Goal: Transaction & Acquisition: Purchase product/service

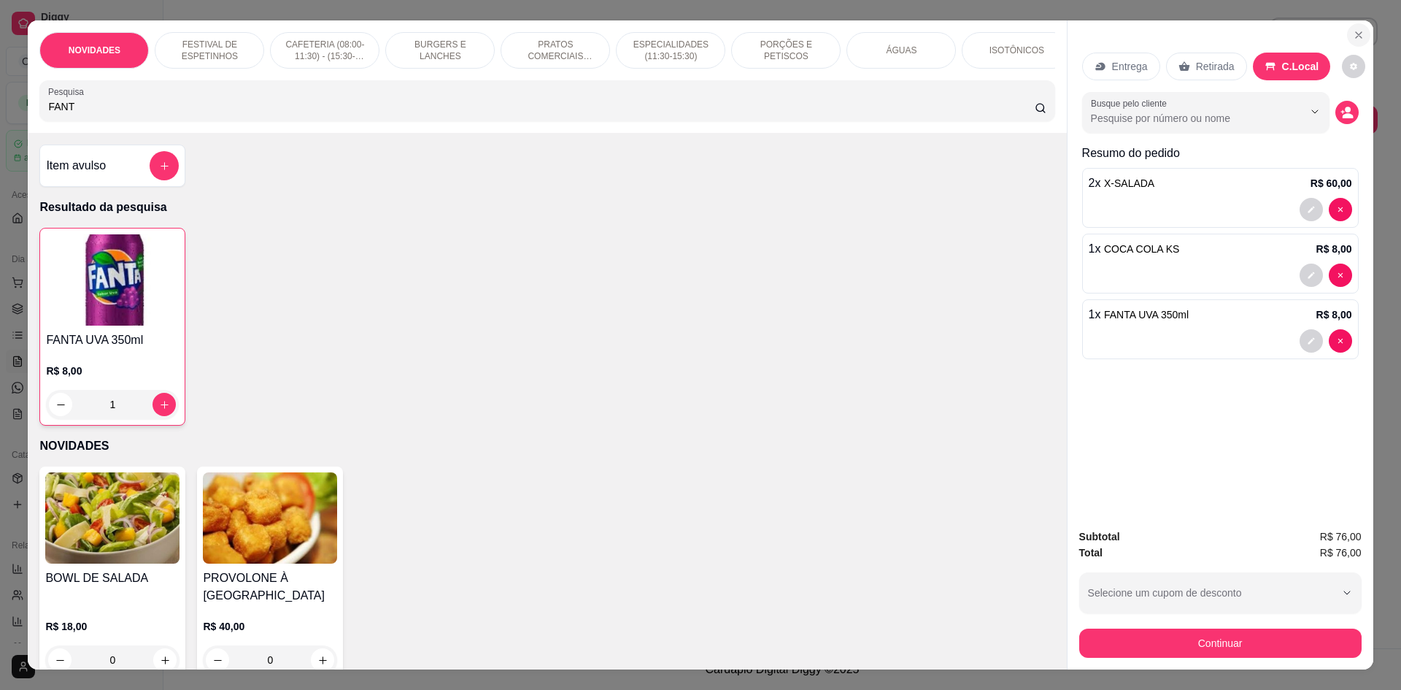
click at [1354, 39] on icon "Close" at bounding box center [1359, 35] width 12 height 12
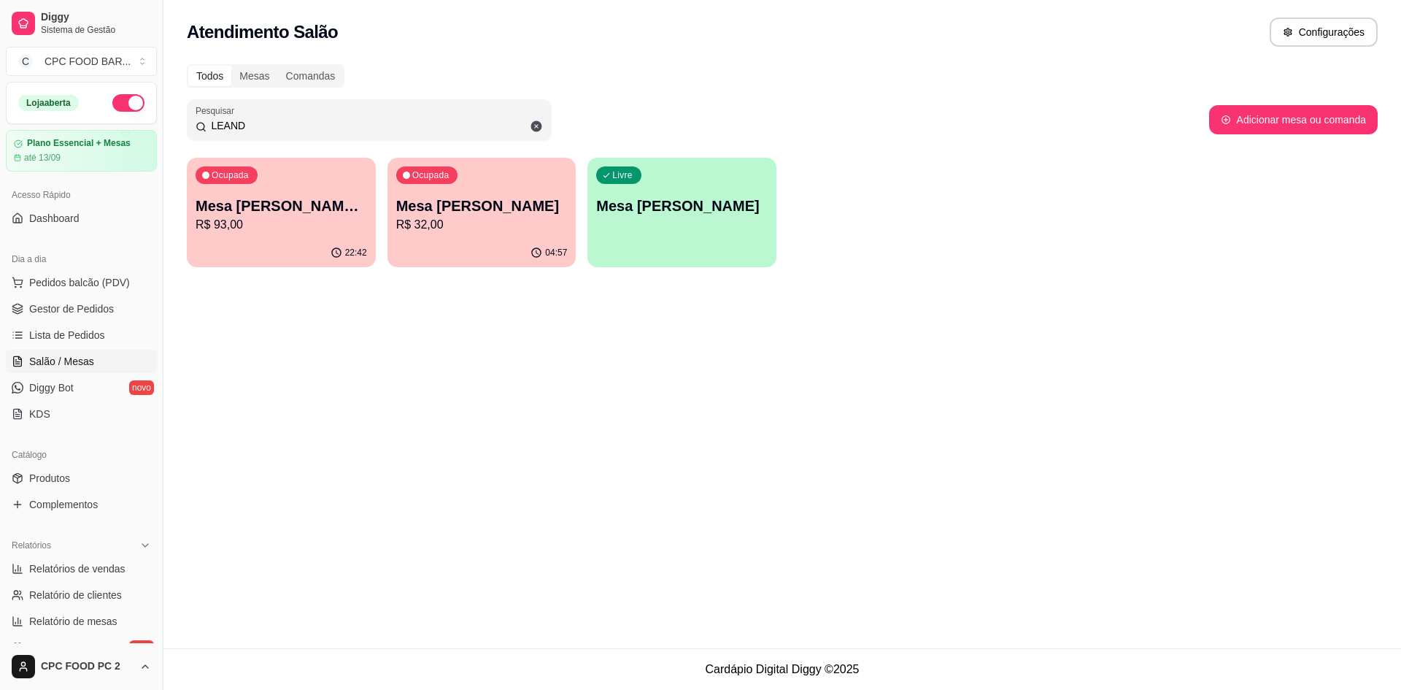
drag, startPoint x: 246, startPoint y: 125, endPoint x: 150, endPoint y: 126, distance: 96.3
click at [150, 126] on div "Diggy Sistema de Gestão C CPC FOOD BAR ... Loja aberta Plano Essencial + Mesas …" at bounding box center [700, 345] width 1401 height 690
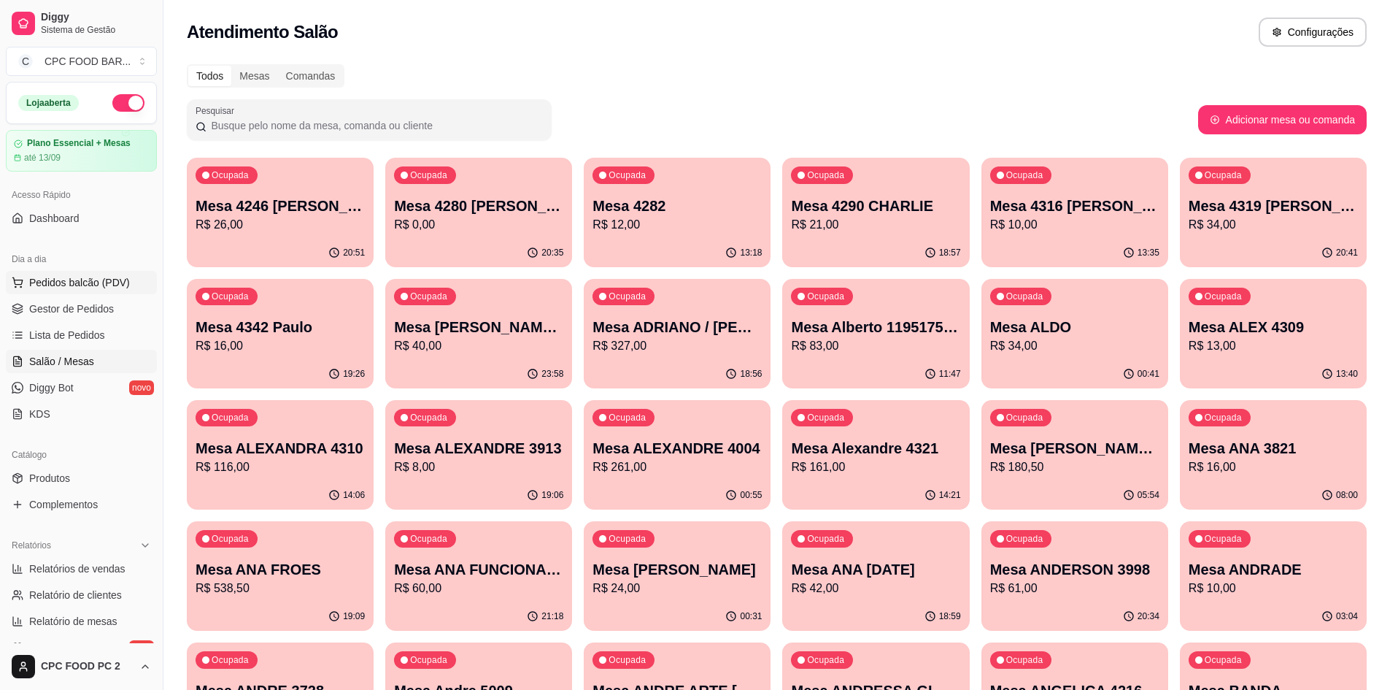
click at [85, 280] on span "Pedidos balcão (PDV)" at bounding box center [79, 282] width 101 height 15
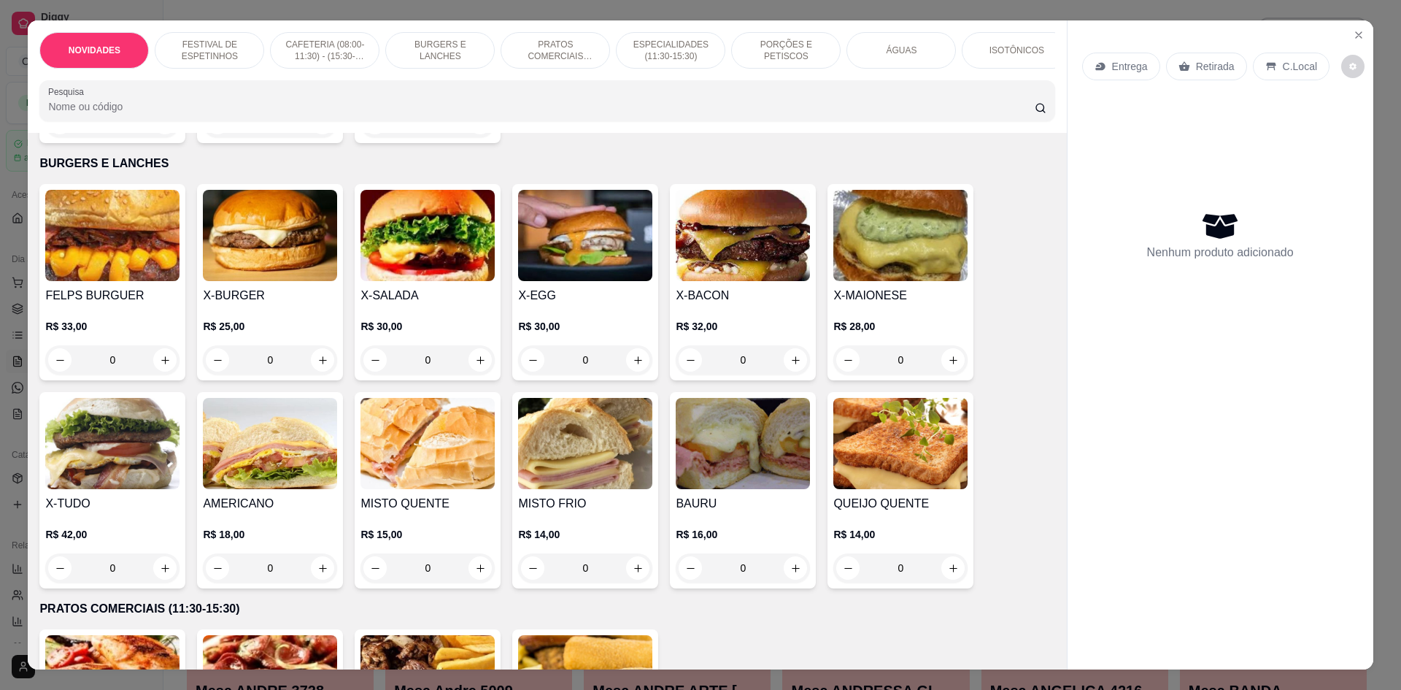
scroll to position [1022, 0]
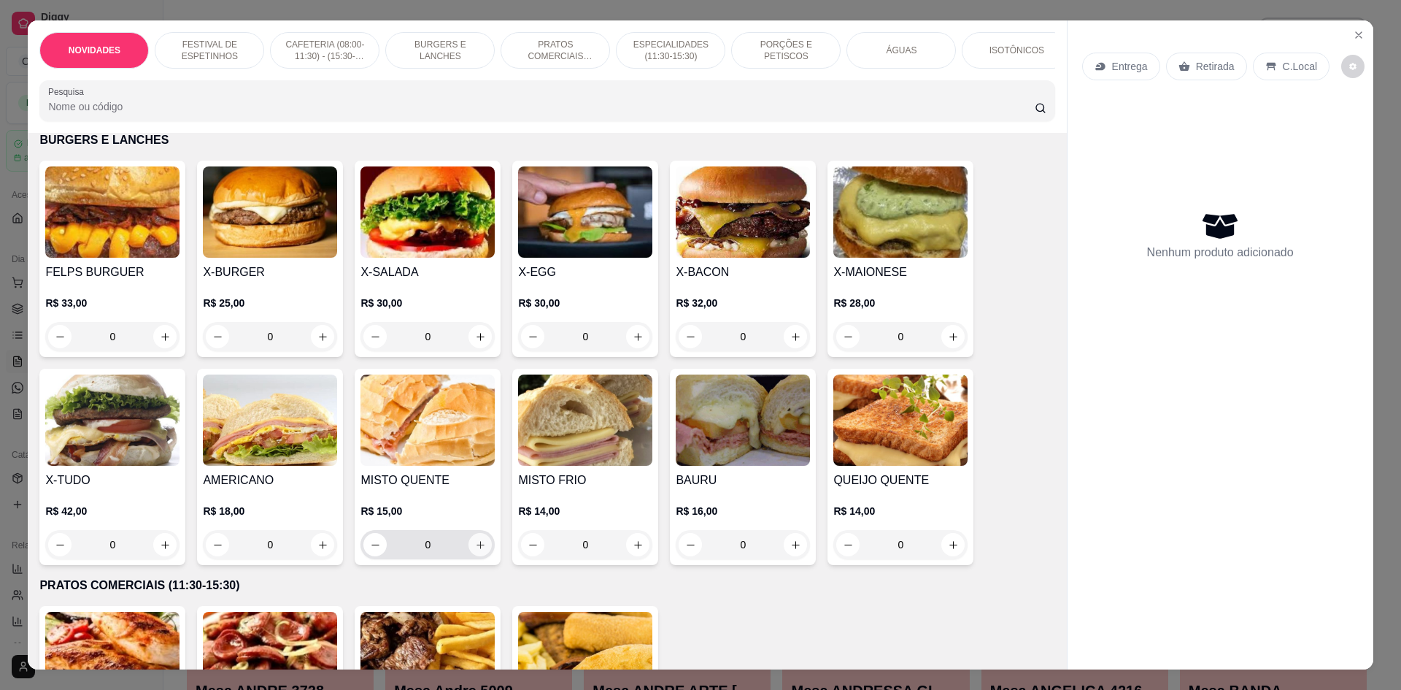
click at [475, 550] on icon "increase-product-quantity" at bounding box center [480, 544] width 11 height 11
type input "1"
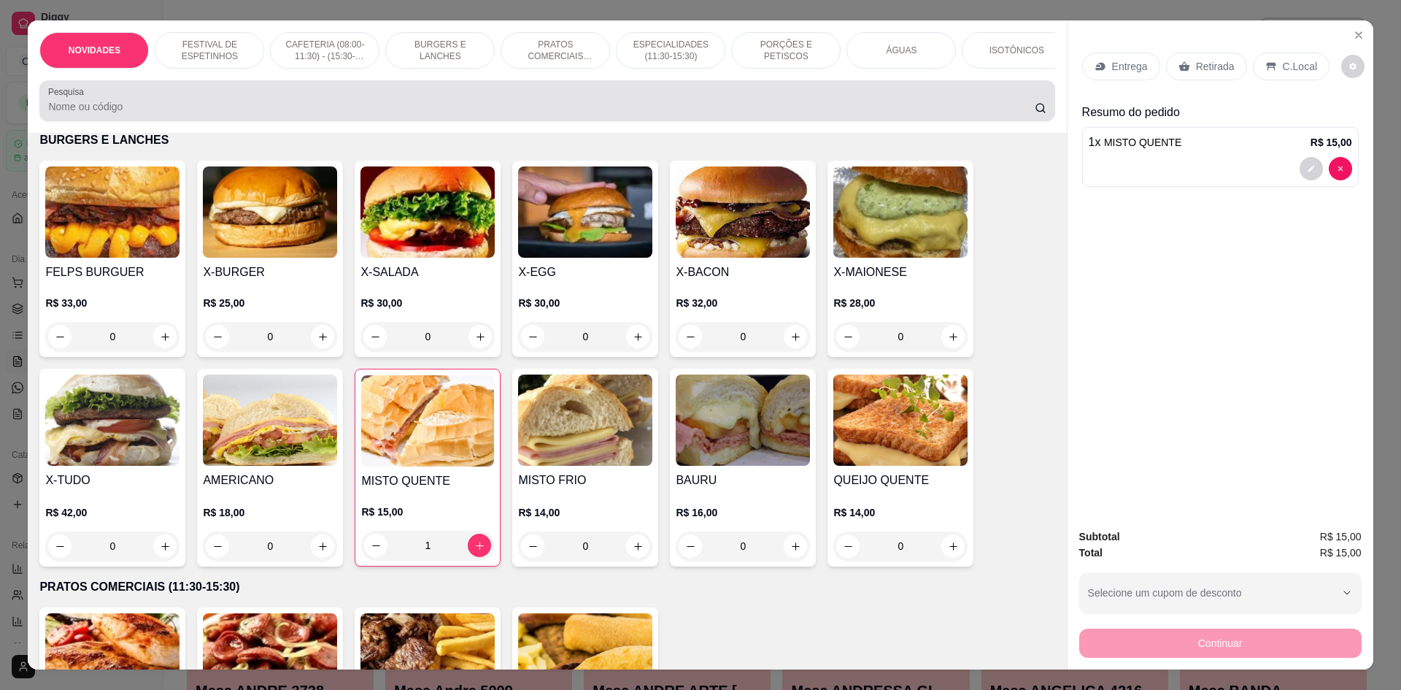
click at [233, 114] on input "Pesquisa" at bounding box center [541, 106] width 986 height 15
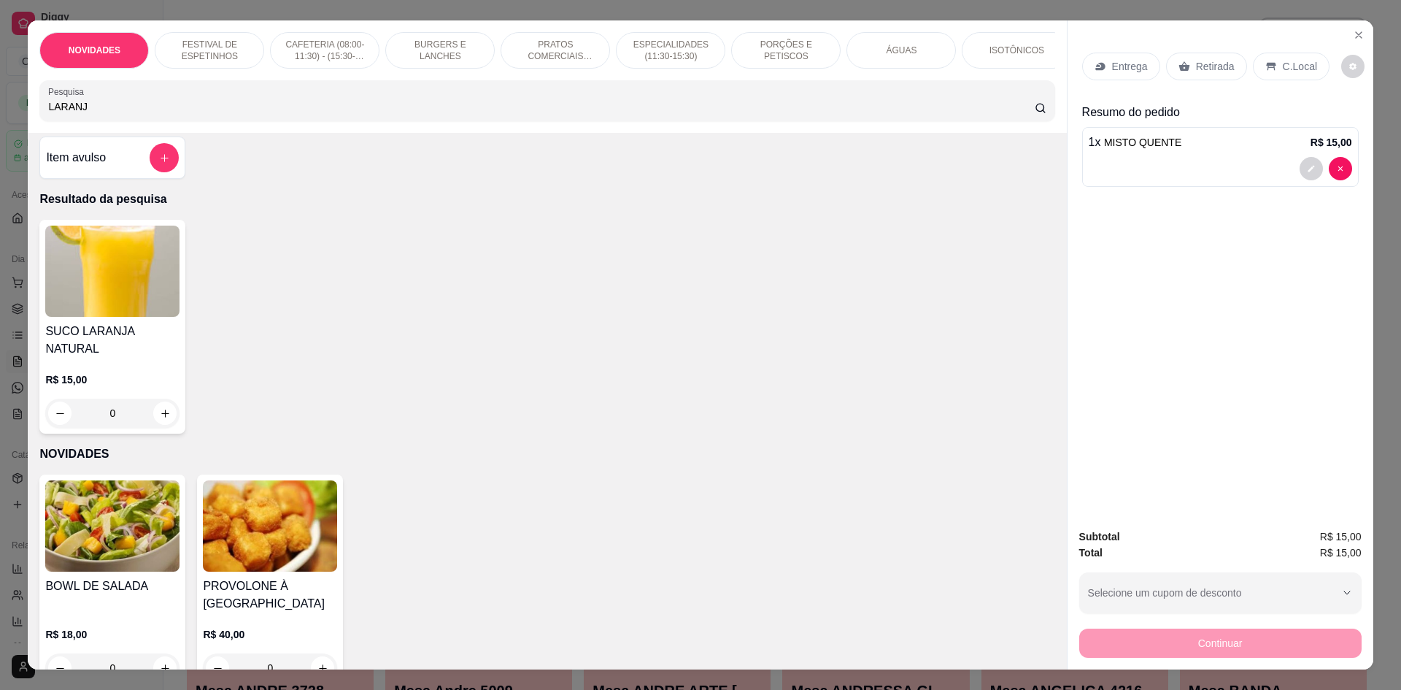
scroll to position [0, 0]
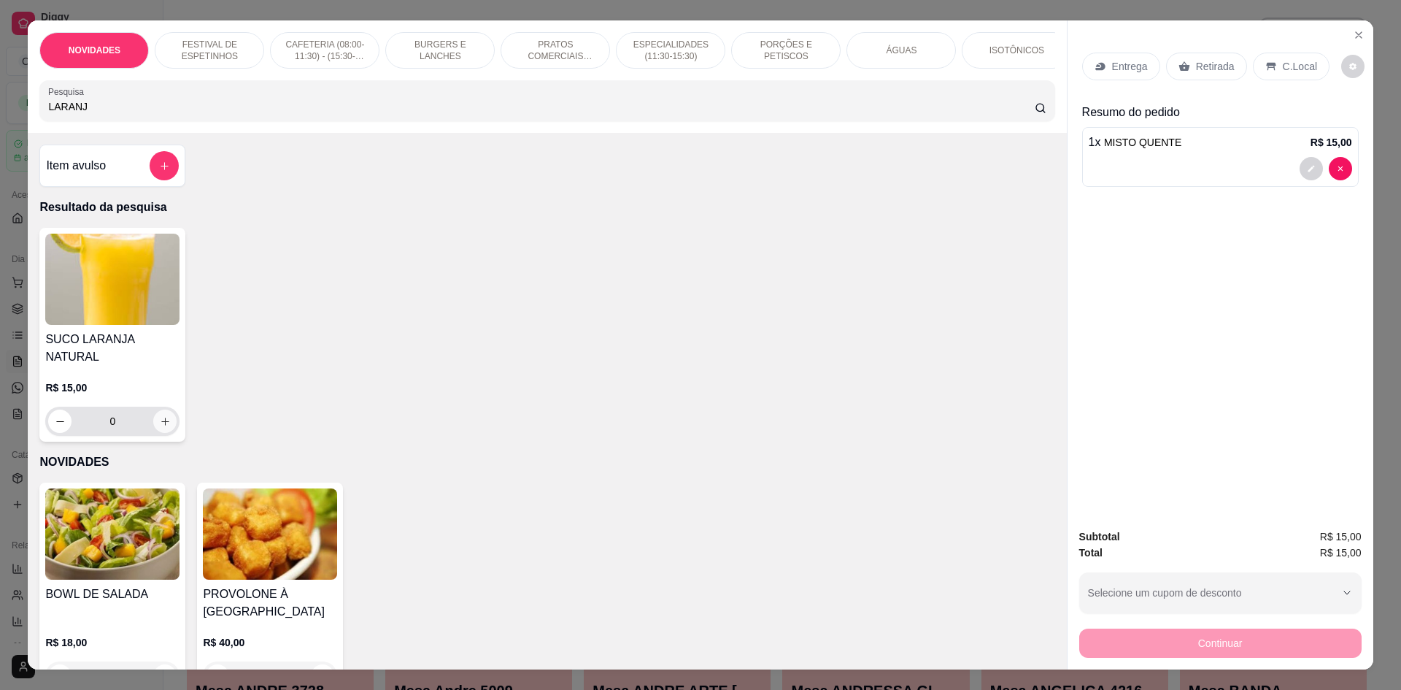
type input "LARANJ"
click at [169, 412] on button "increase-product-quantity" at bounding box center [164, 420] width 23 height 23
type input "1"
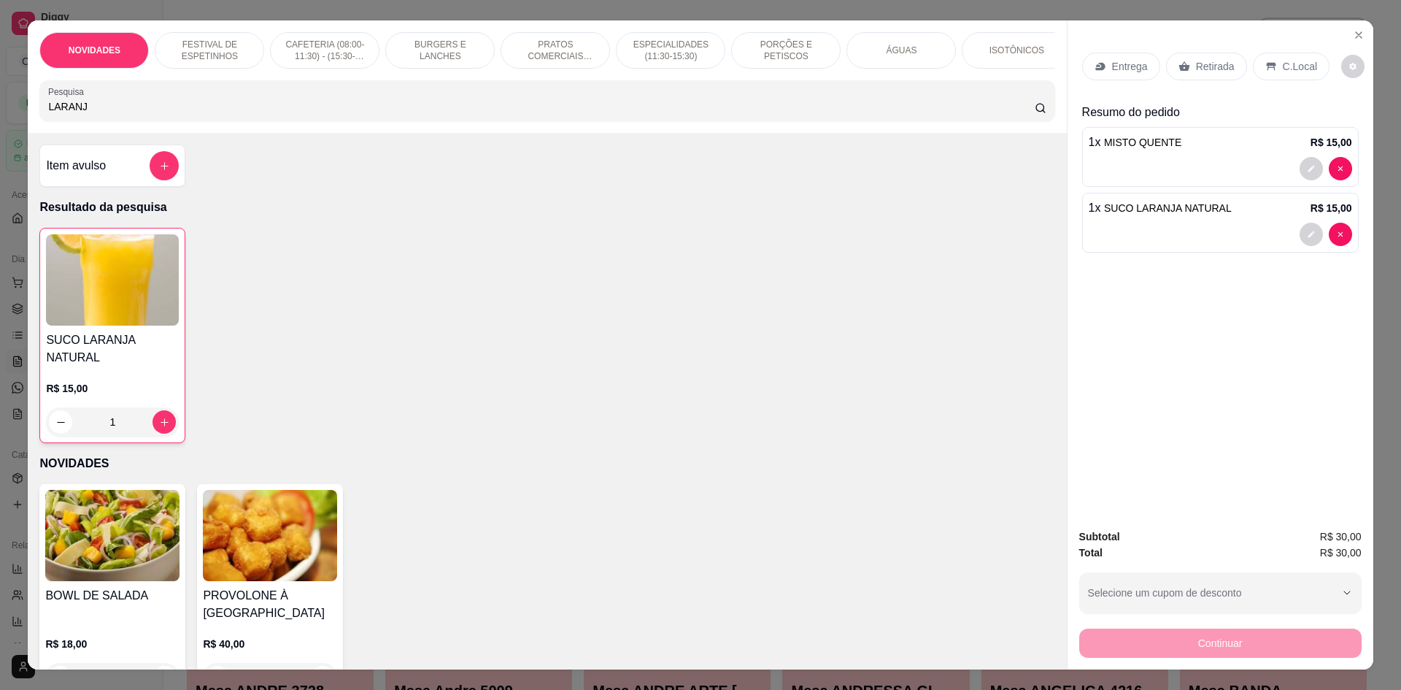
click at [1287, 65] on p "C.Local" at bounding box center [1300, 66] width 34 height 15
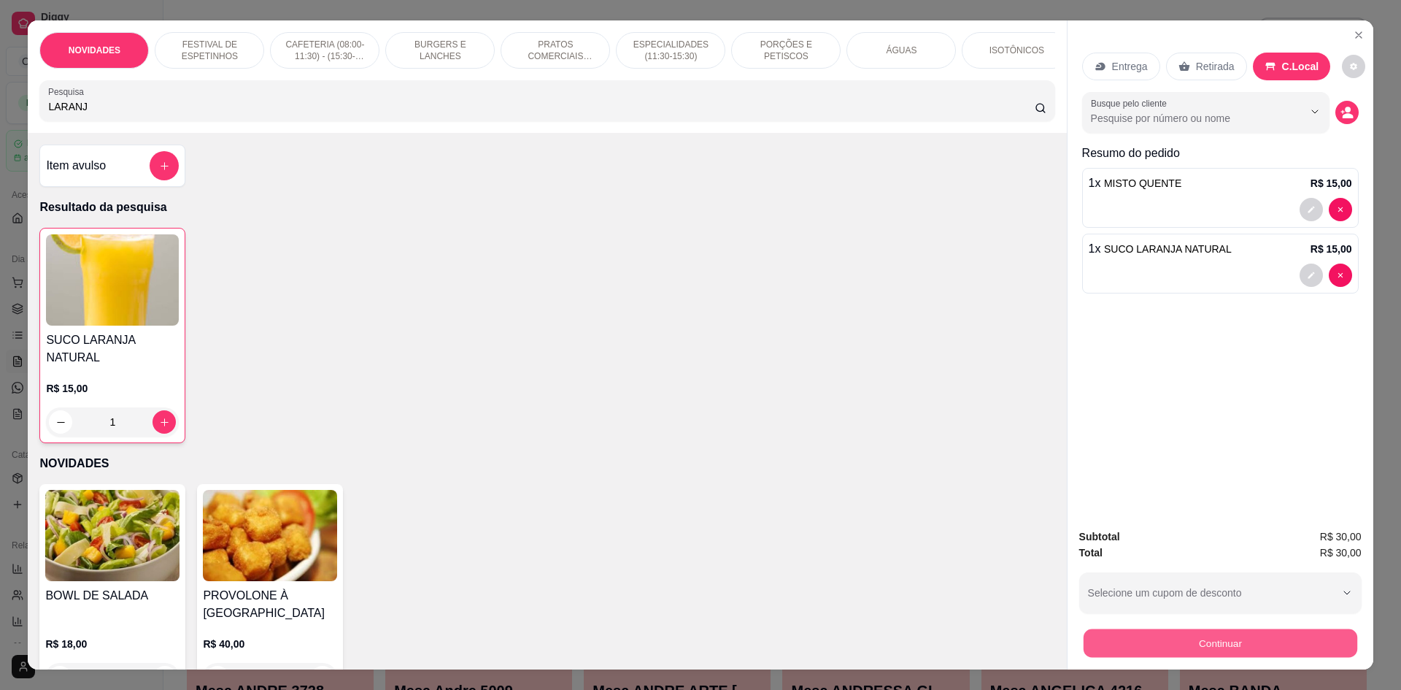
click at [1187, 637] on button "Continuar" at bounding box center [1220, 642] width 274 height 28
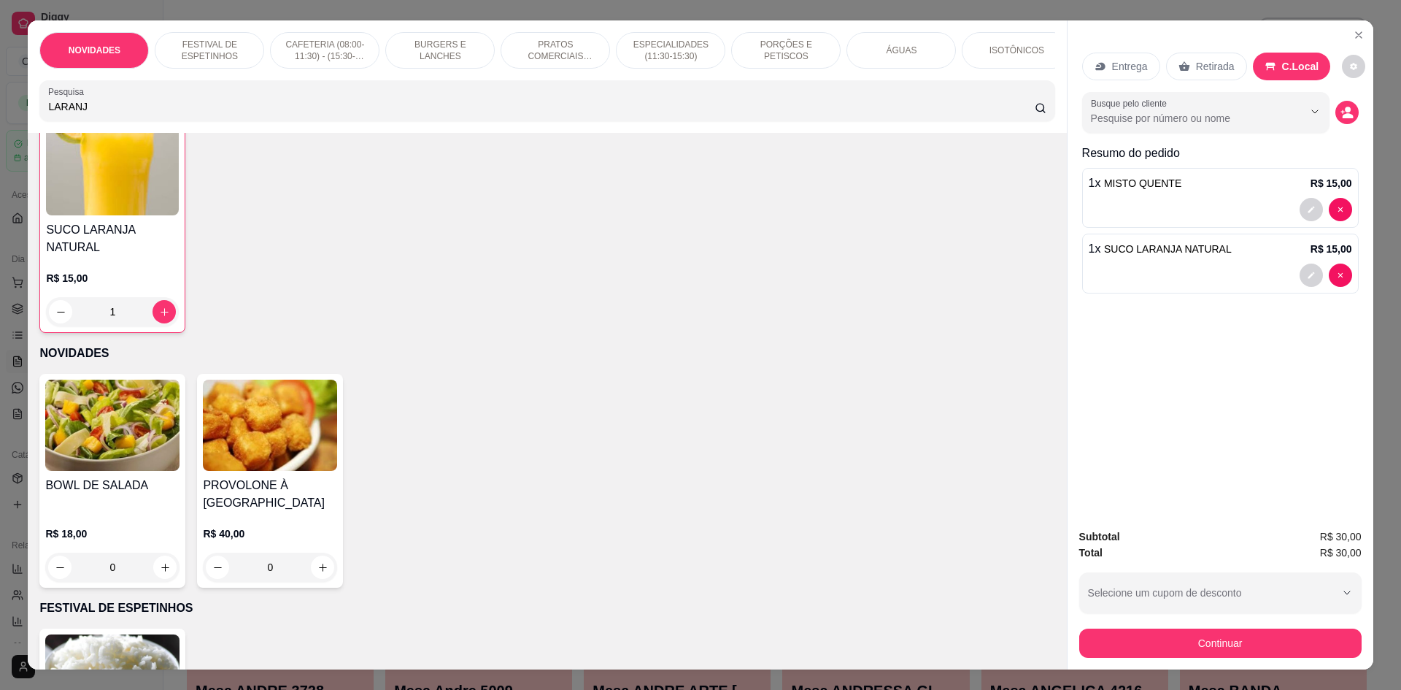
scroll to position [219, 0]
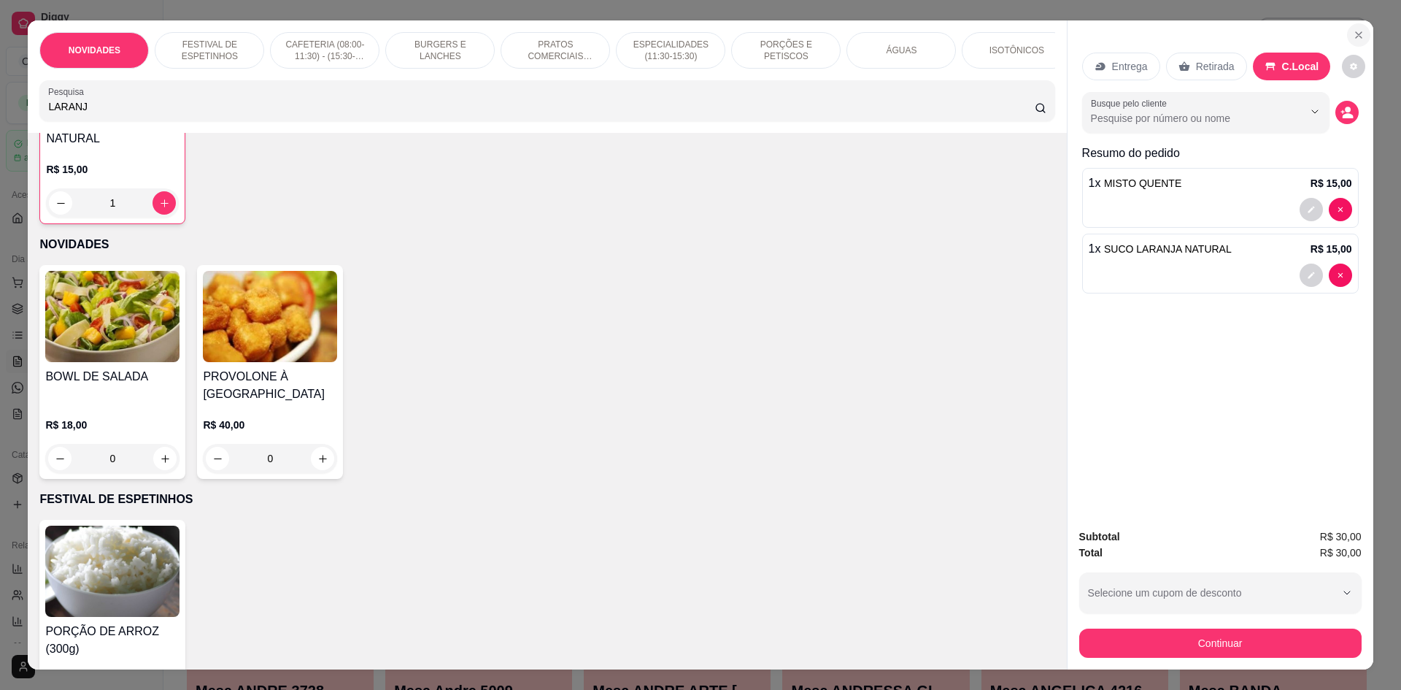
click at [1356, 38] on icon "Close" at bounding box center [1359, 35] width 6 height 6
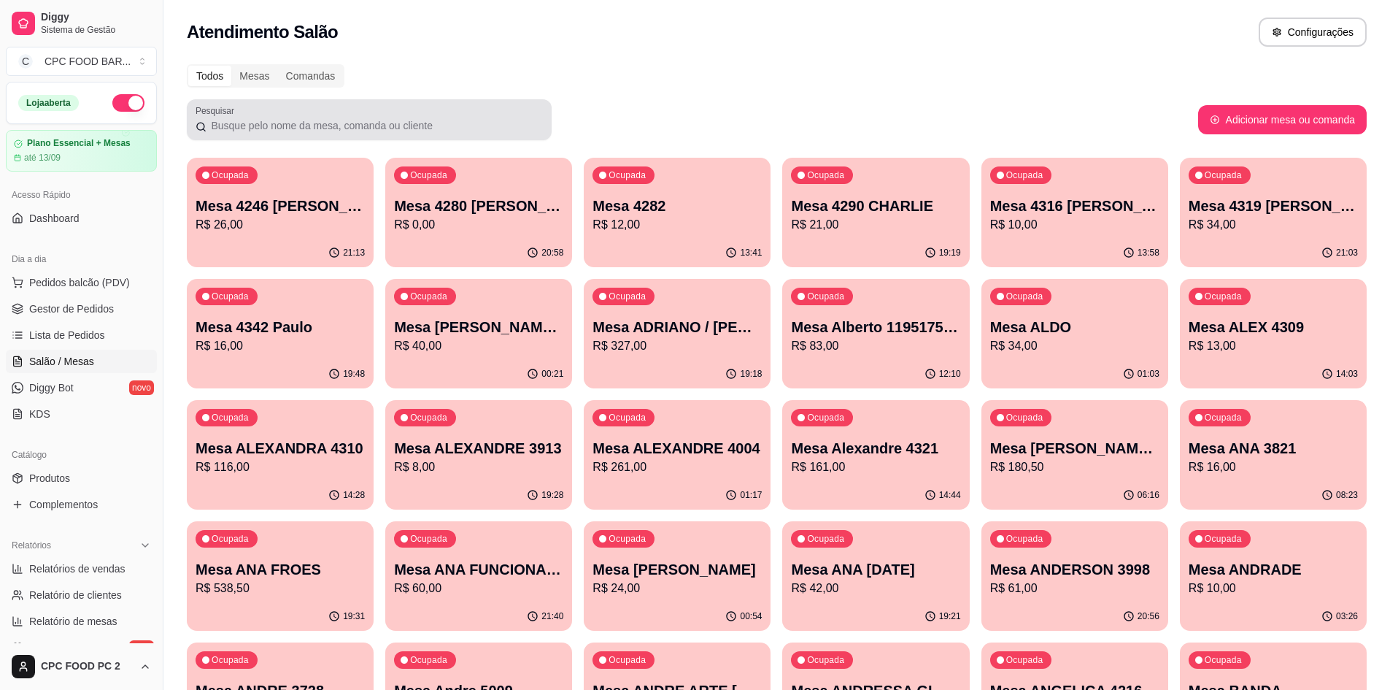
click at [288, 122] on input "Pesquisar" at bounding box center [375, 125] width 336 height 15
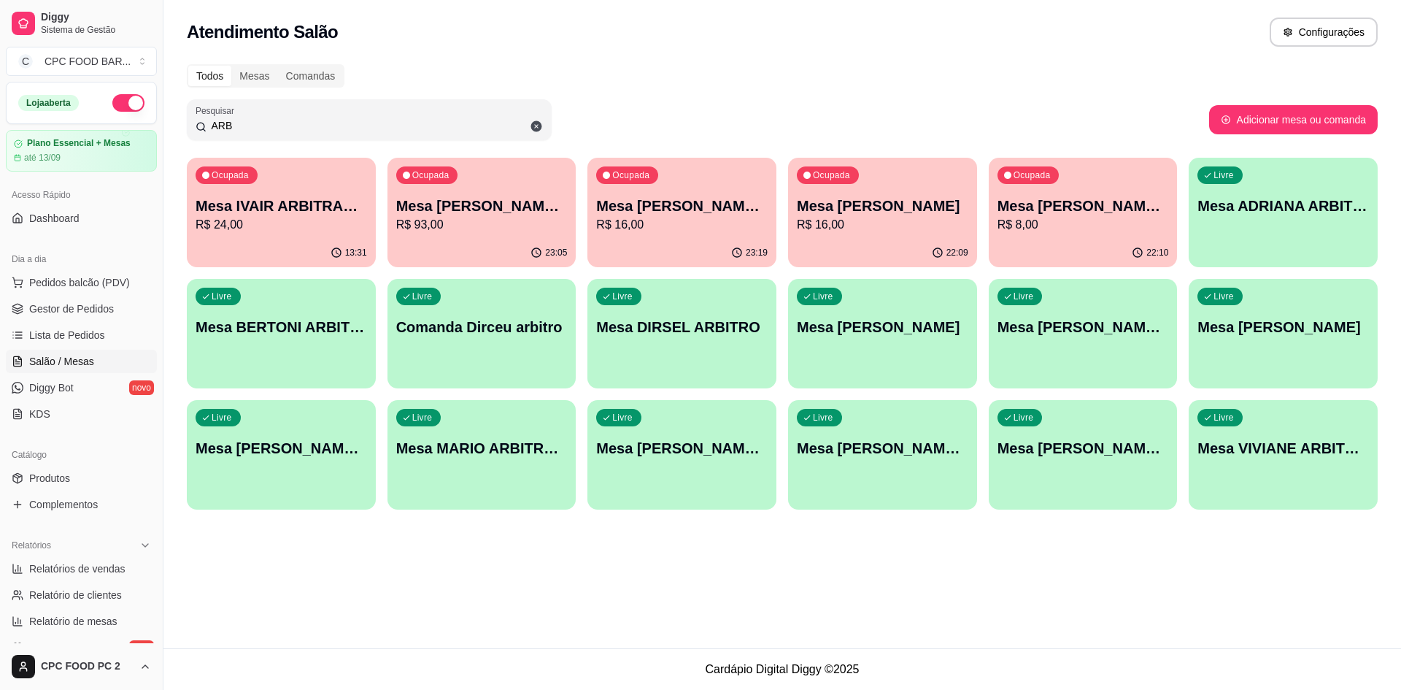
type input "ARB"
click at [536, 124] on icon at bounding box center [536, 126] width 11 height 11
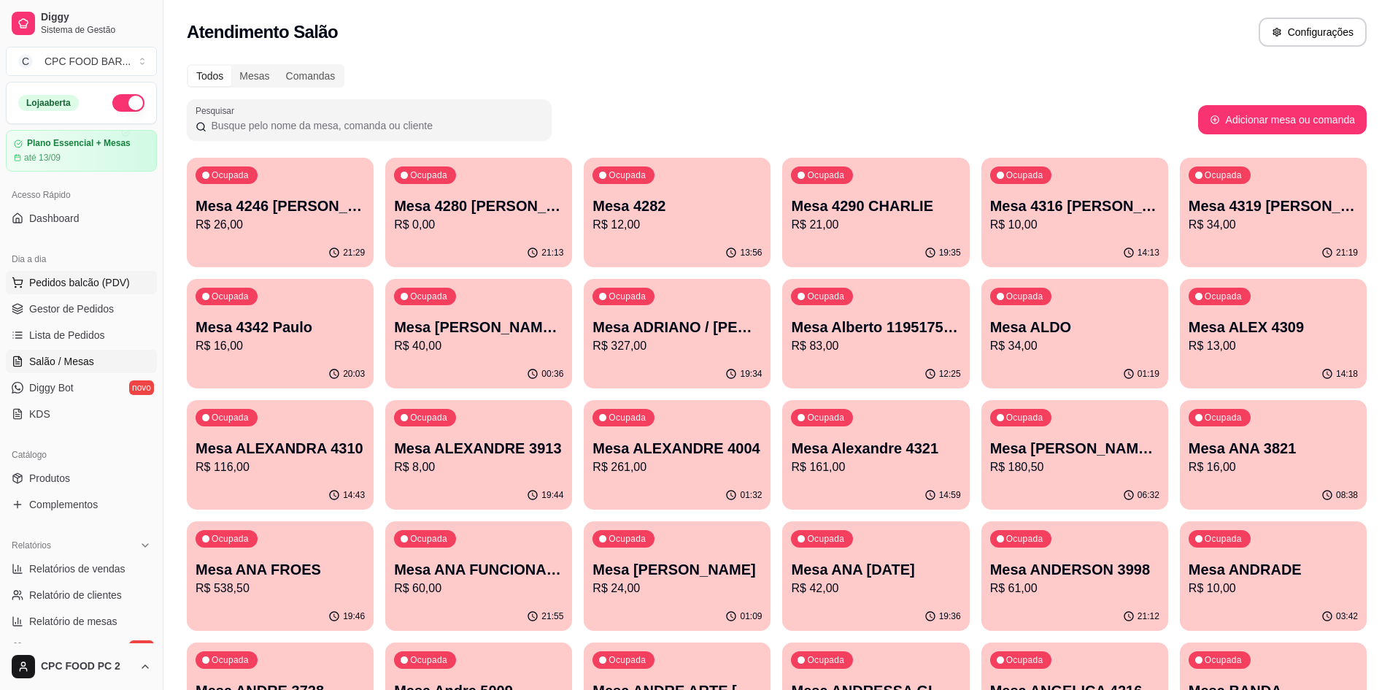
click at [110, 283] on span "Pedidos balcão (PDV)" at bounding box center [79, 282] width 101 height 15
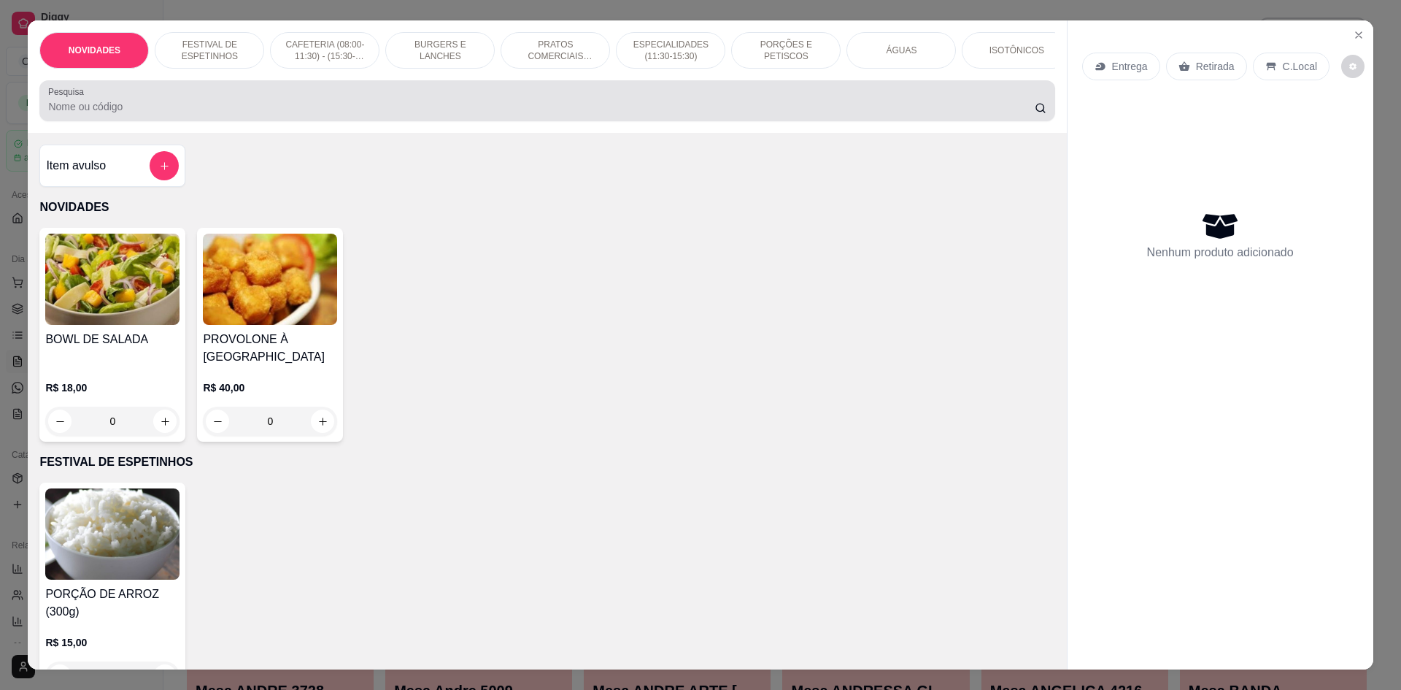
click at [231, 114] on input "Pesquisa" at bounding box center [541, 106] width 986 height 15
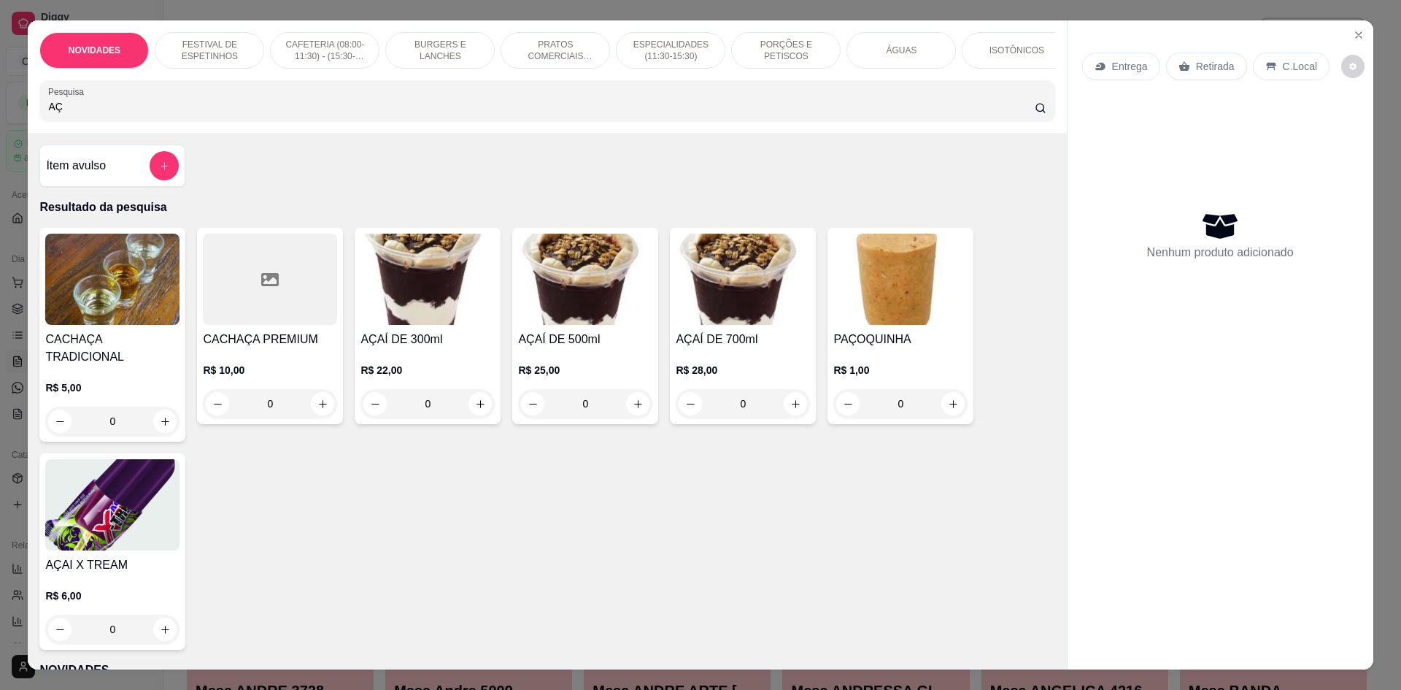
type input "AÇ"
click at [483, 410] on div "0" at bounding box center [427, 403] width 134 height 29
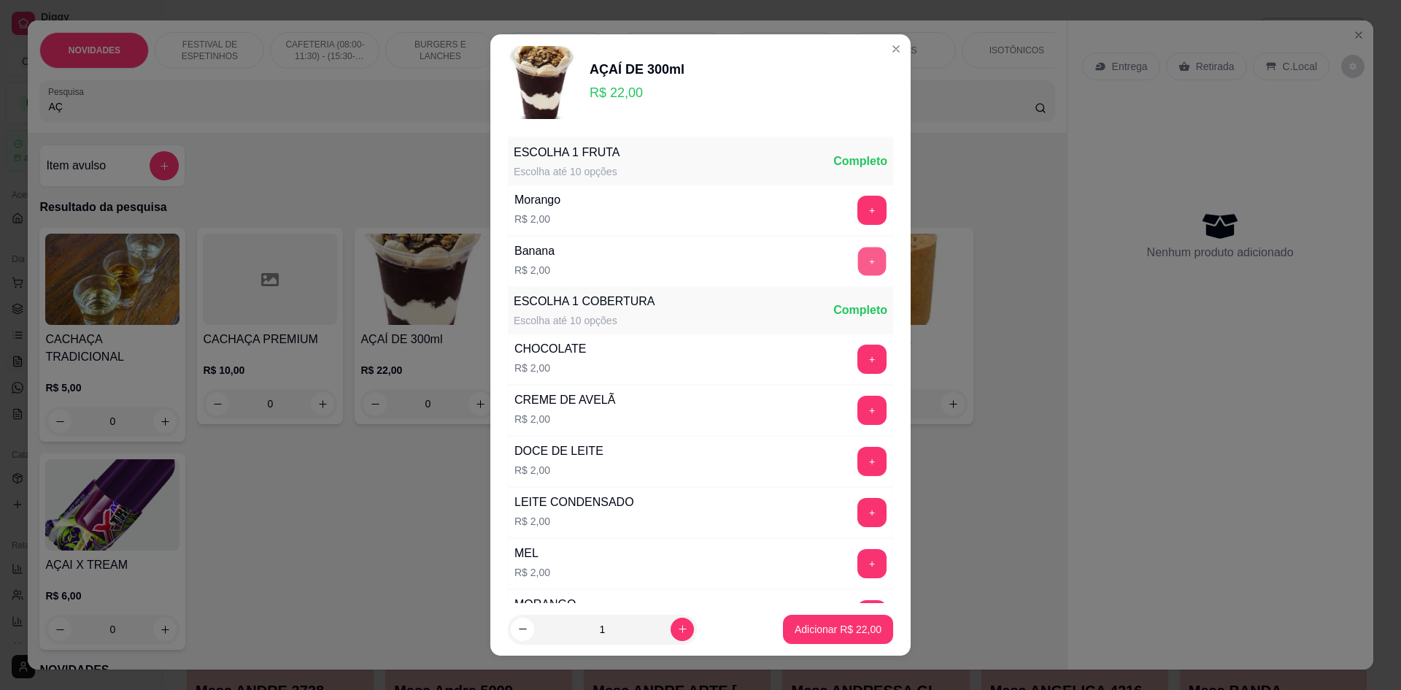
click at [858, 259] on button "+" at bounding box center [872, 261] width 28 height 28
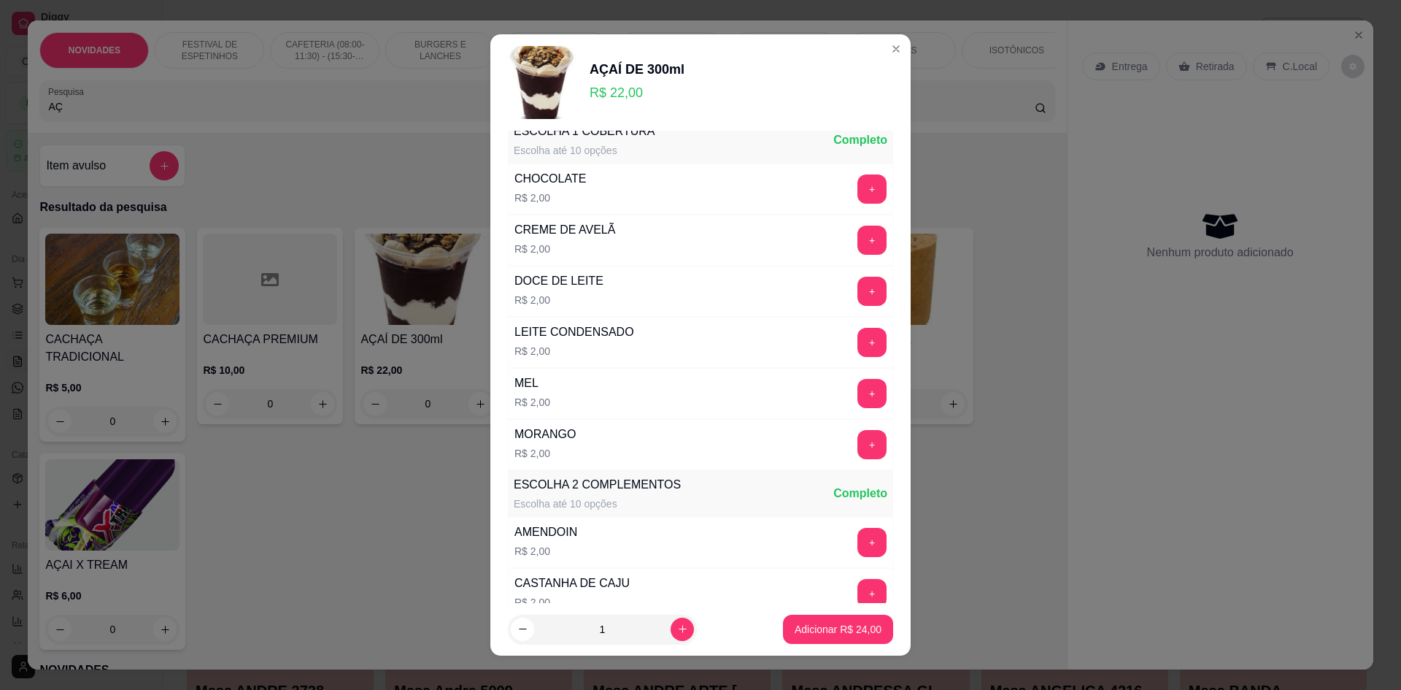
scroll to position [146, 0]
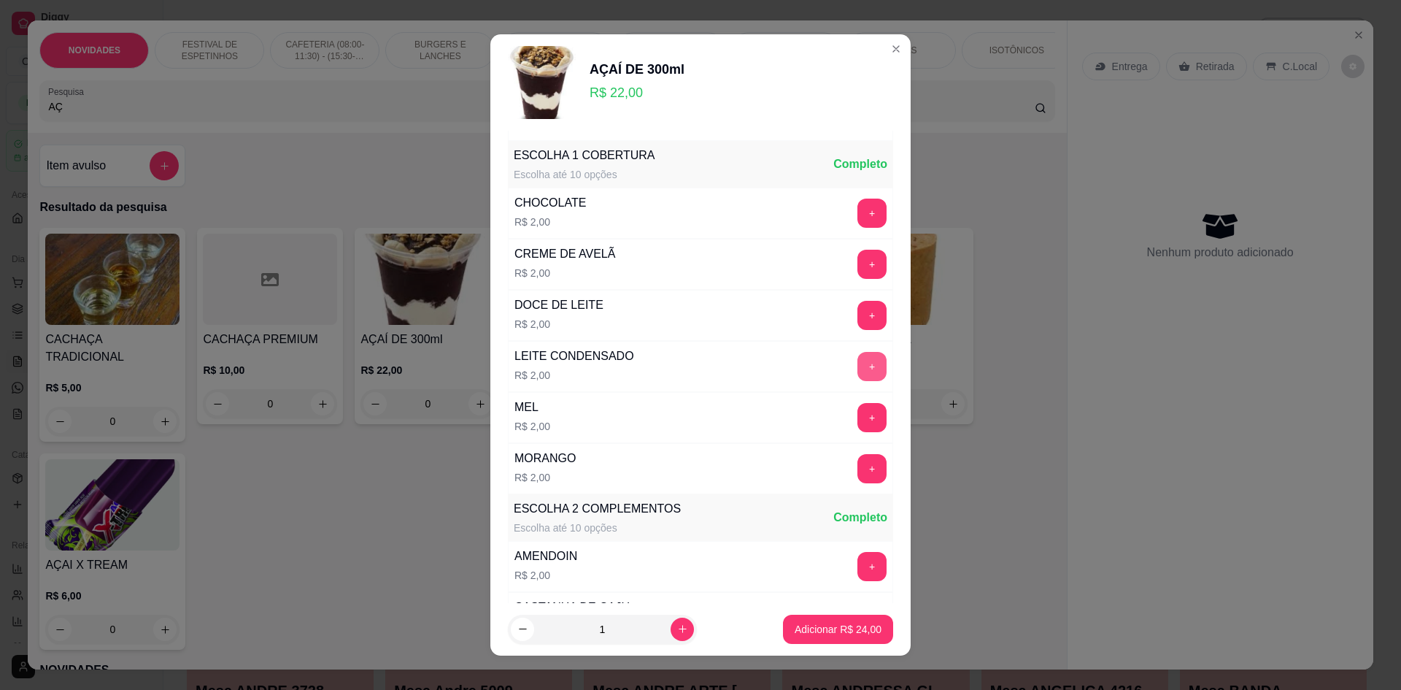
click at [857, 365] on button "+" at bounding box center [871, 366] width 29 height 29
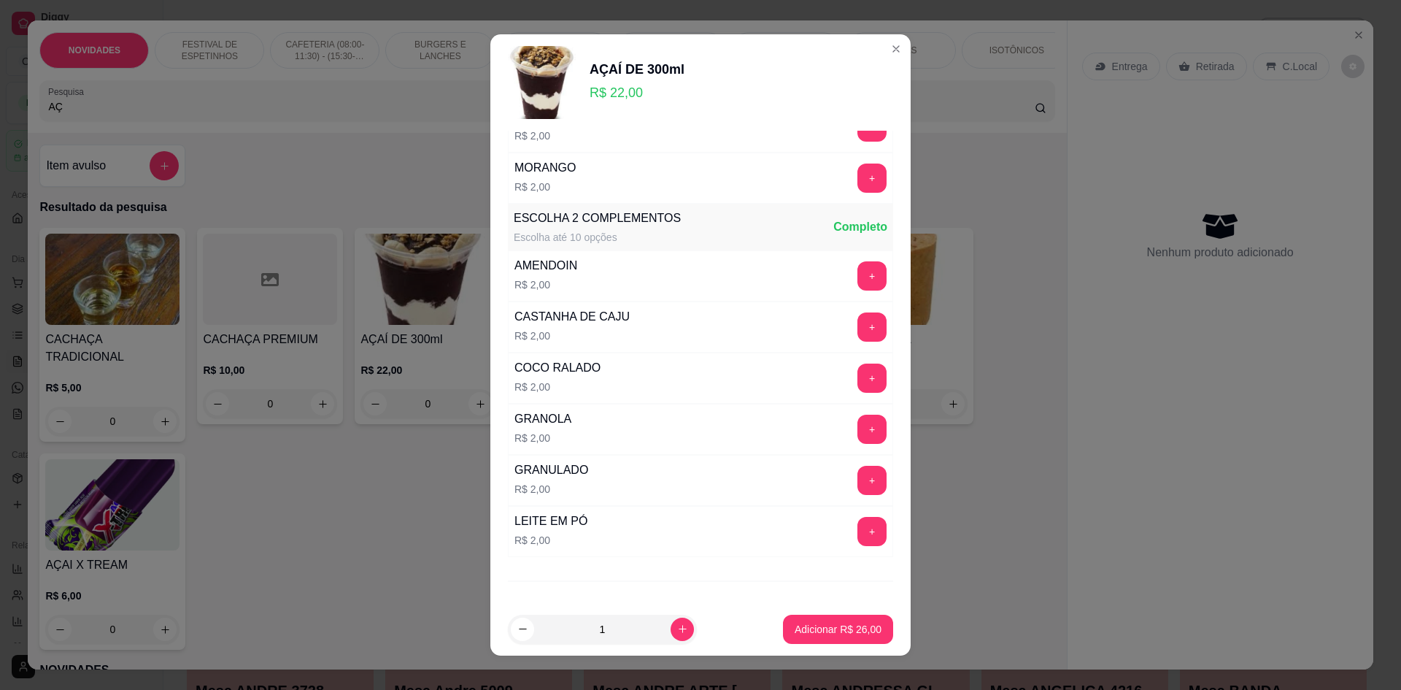
scroll to position [438, 0]
click at [857, 427] on button "+" at bounding box center [871, 427] width 29 height 29
click at [857, 527] on button "+" at bounding box center [871, 529] width 29 height 29
click at [833, 630] on p "Adicionar R$ 30,00" at bounding box center [838, 629] width 87 height 15
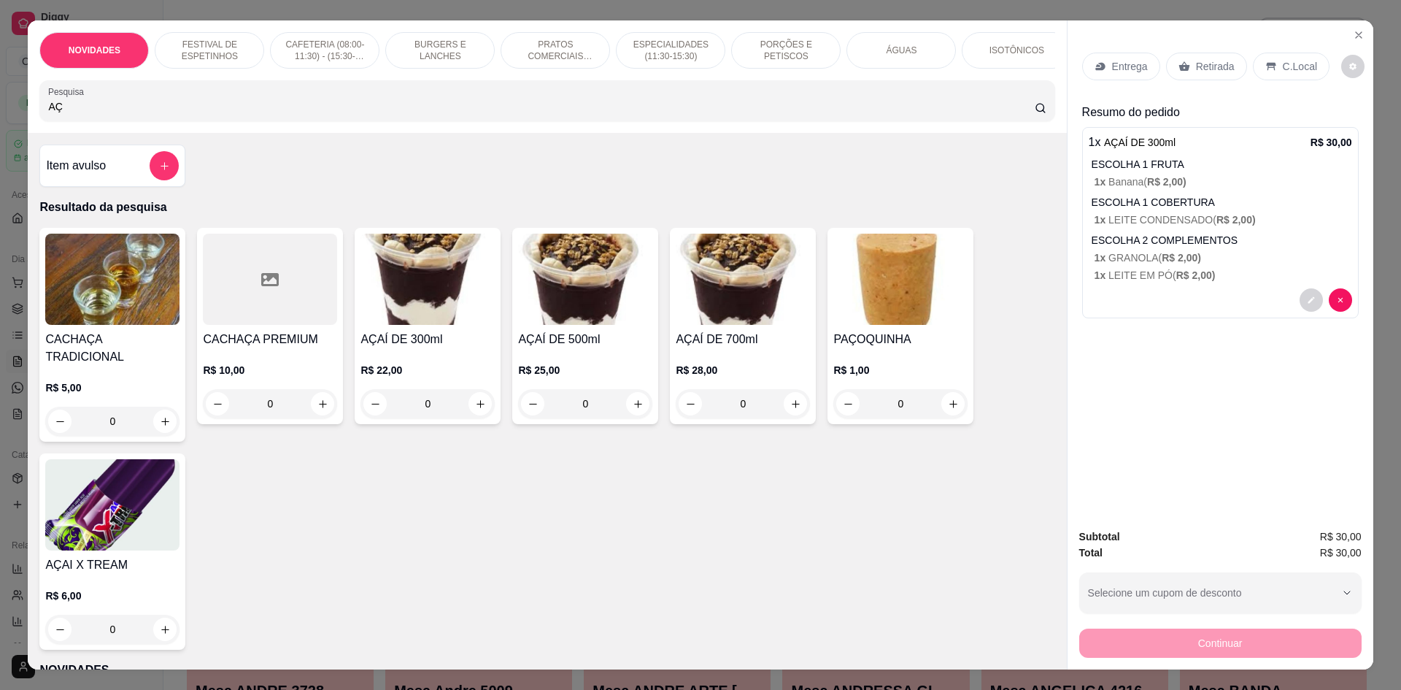
click at [1283, 70] on p "C.Local" at bounding box center [1300, 66] width 34 height 15
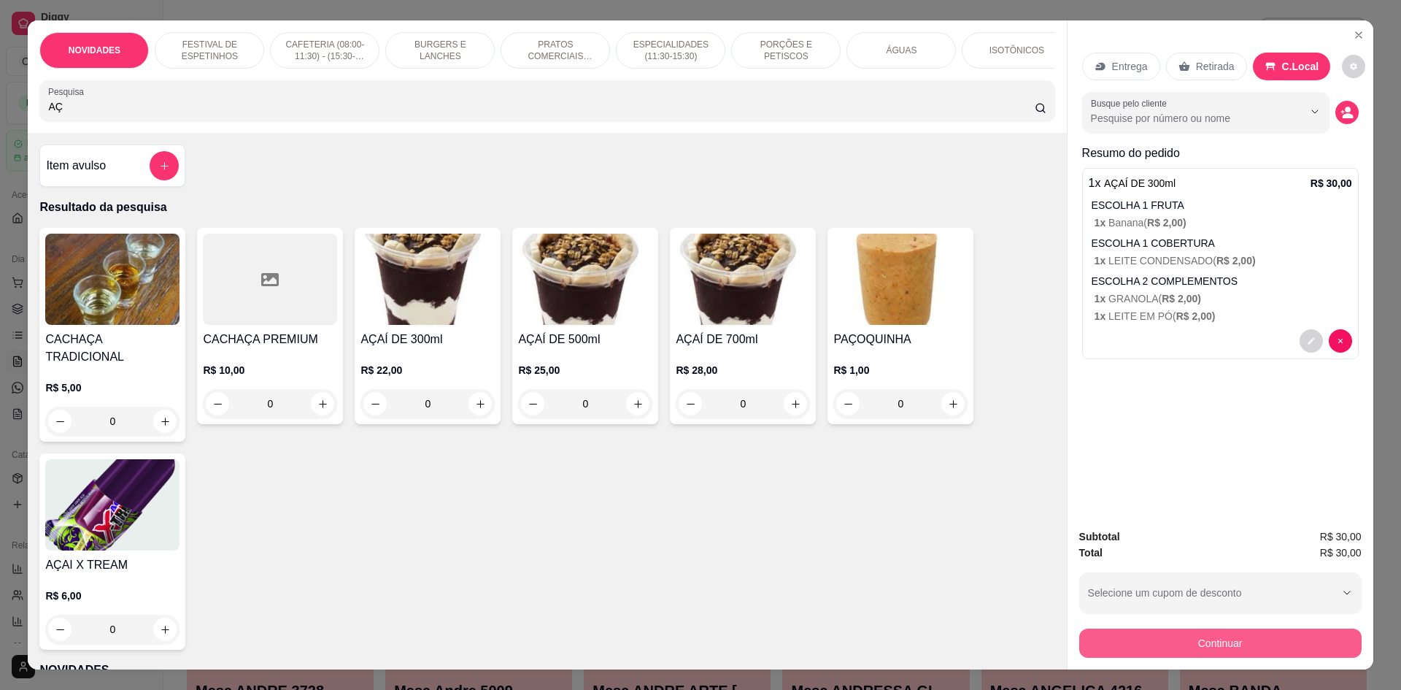
click at [1172, 643] on button "Continuar" at bounding box center [1220, 642] width 282 height 29
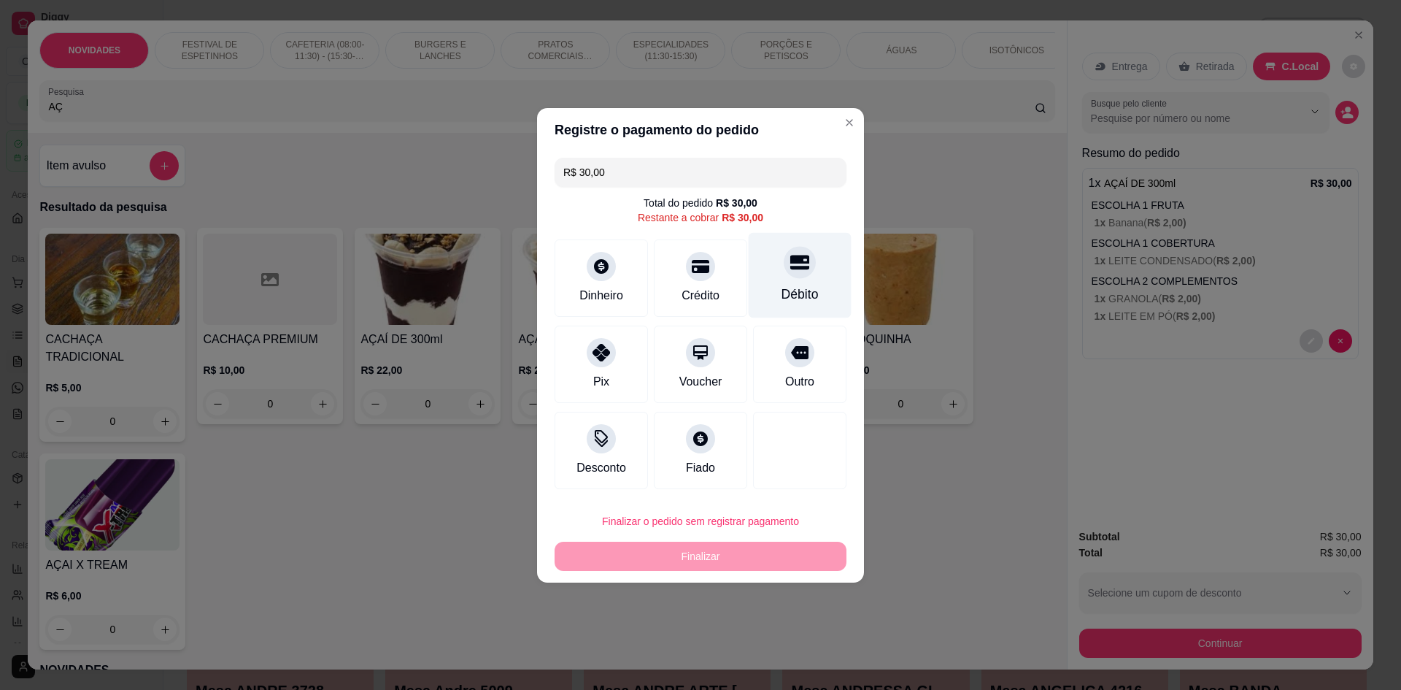
click at [806, 292] on div "Débito" at bounding box center [799, 294] width 37 height 19
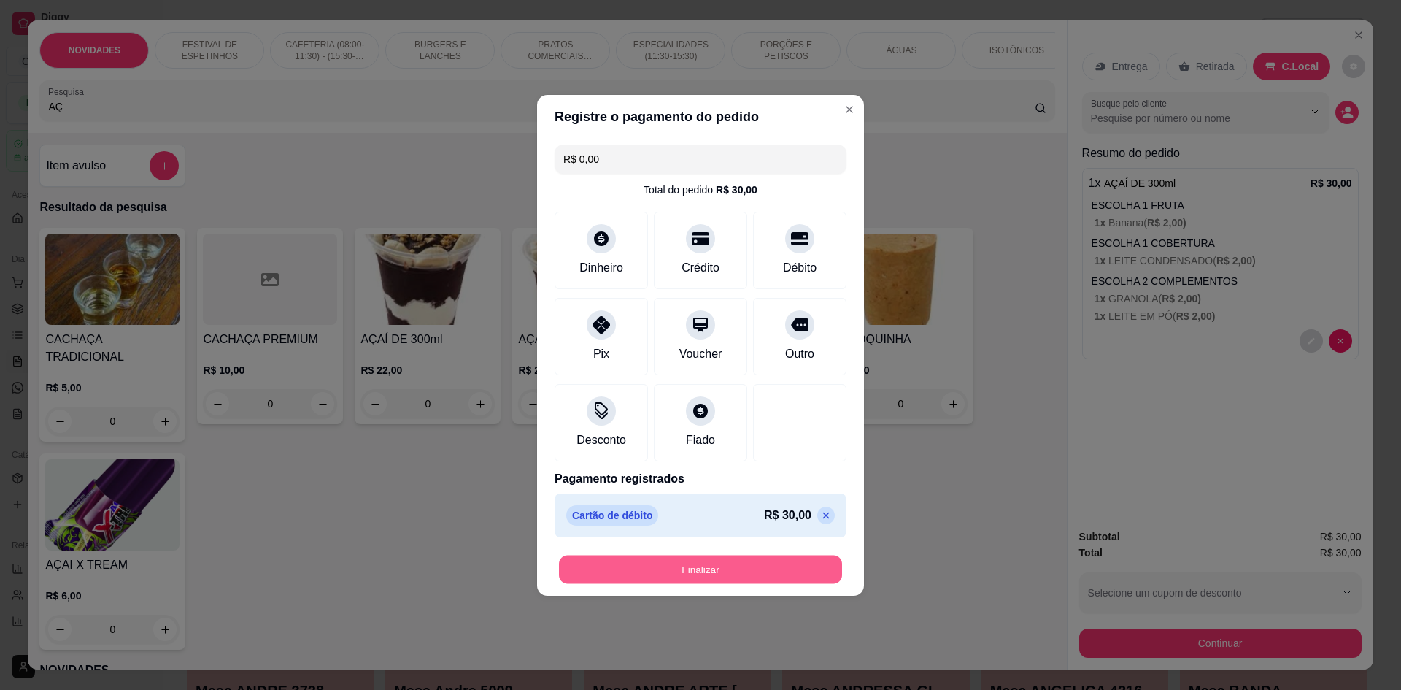
click at [744, 565] on button "Finalizar" at bounding box center [700, 569] width 283 height 28
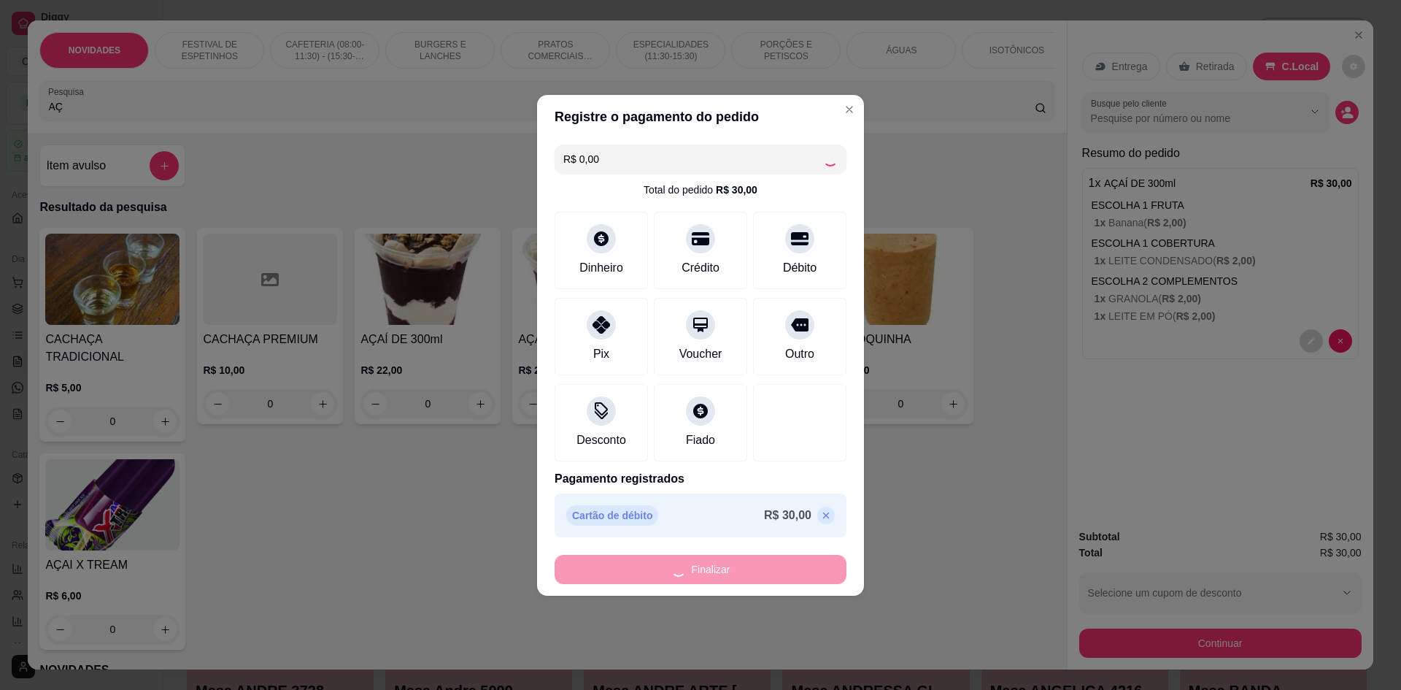
type input "-R$ 30,00"
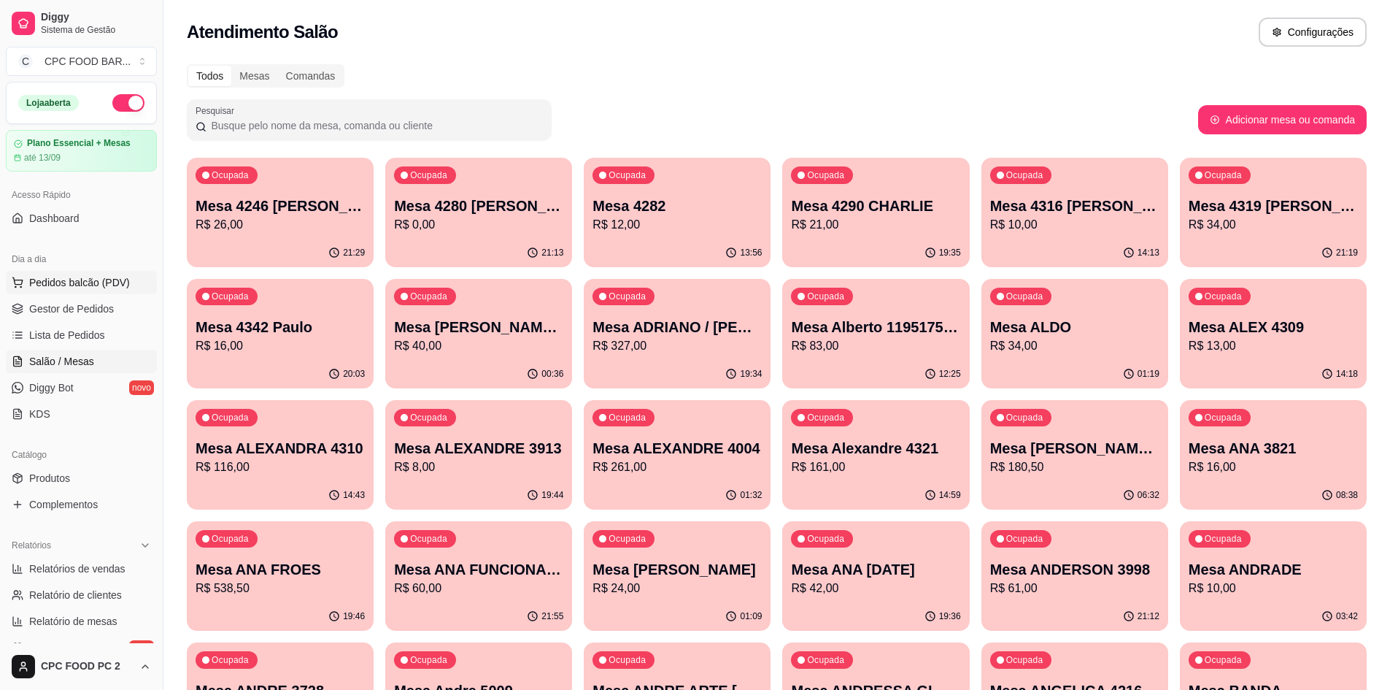
click at [66, 275] on span "Pedidos balcão (PDV)" at bounding box center [79, 282] width 101 height 15
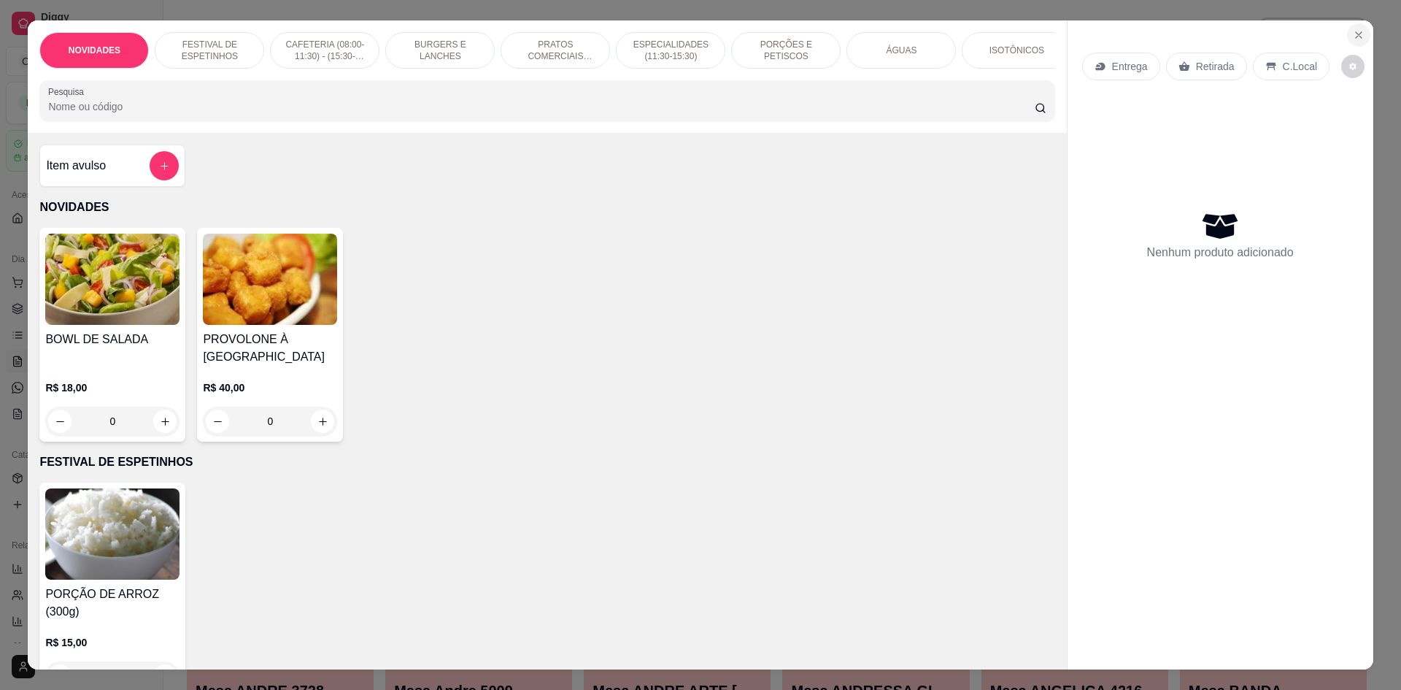
click at [1353, 31] on icon "Close" at bounding box center [1359, 35] width 12 height 12
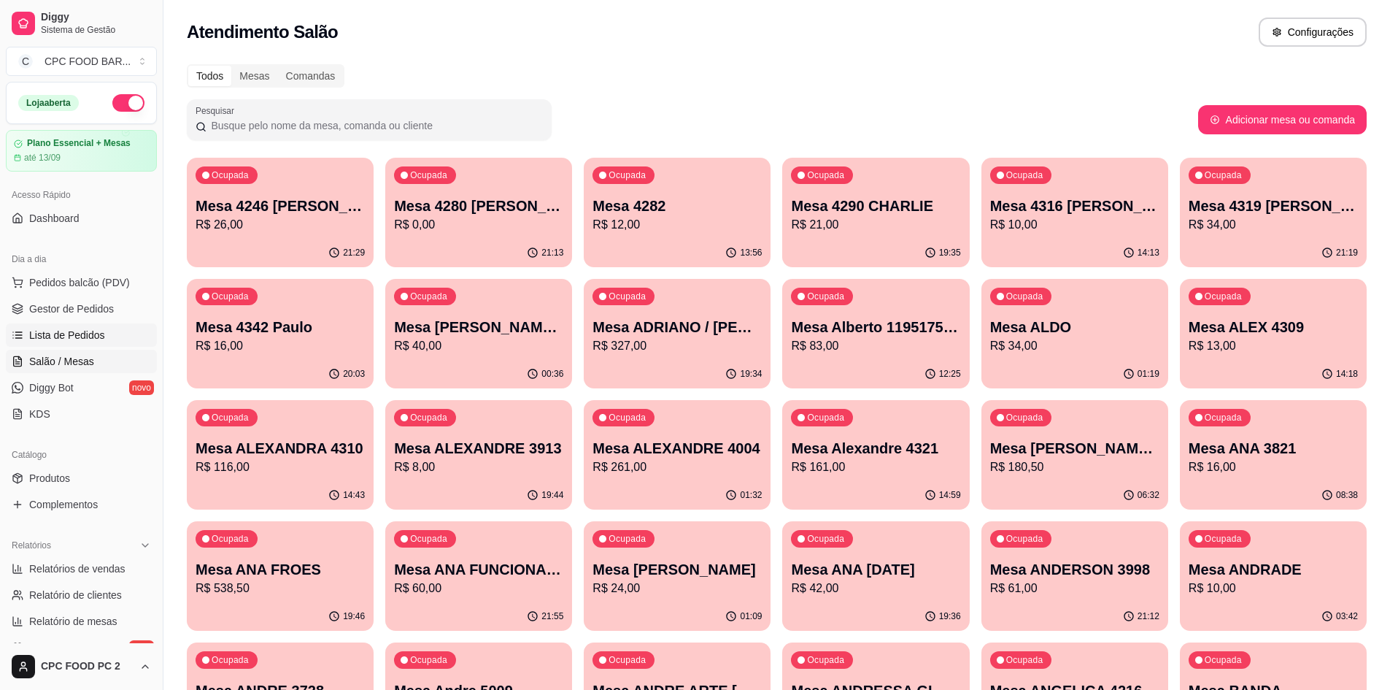
click at [58, 337] on span "Lista de Pedidos" at bounding box center [67, 335] width 76 height 15
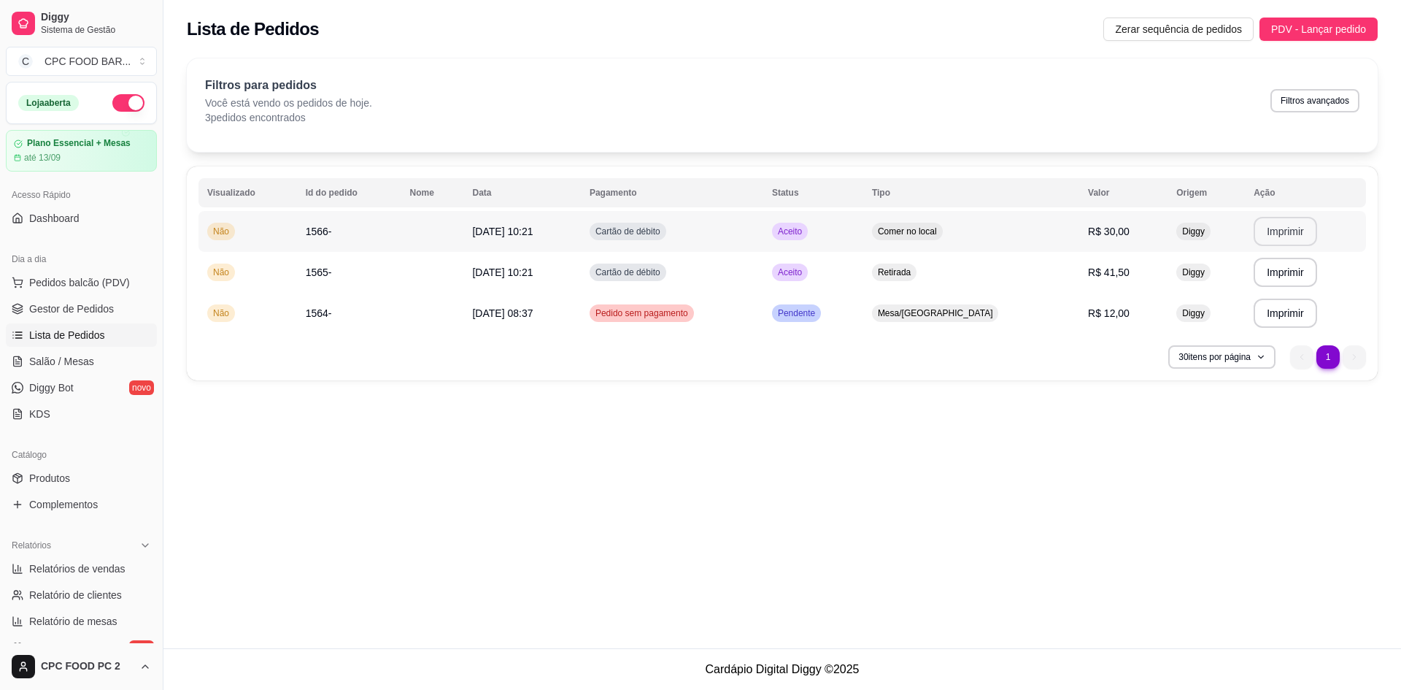
click at [1268, 229] on button "Imprimir" at bounding box center [1285, 231] width 63 height 29
